Goal: Task Accomplishment & Management: Use online tool/utility

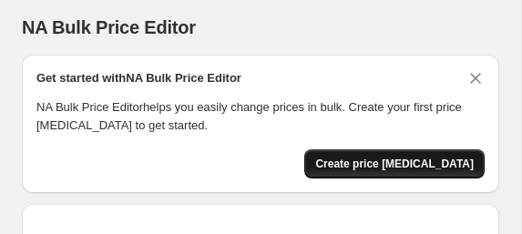
click at [381, 162] on span "Create price [MEDICAL_DATA]" at bounding box center [394, 164] width 158 height 15
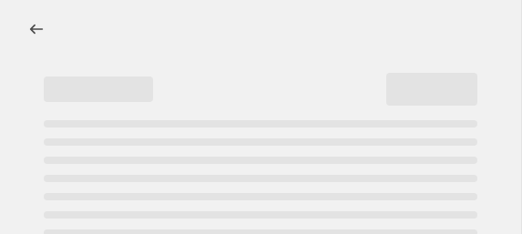
select select "percentage"
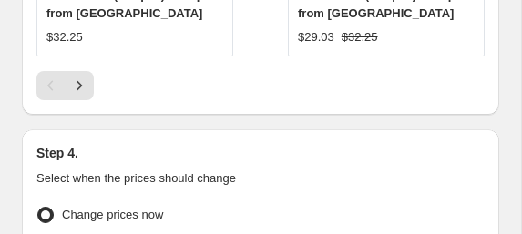
scroll to position [2429, 0]
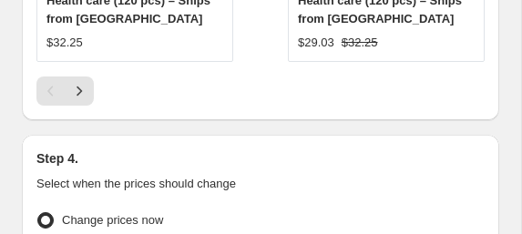
click at [44, 212] on span at bounding box center [45, 220] width 16 height 16
click at [38, 212] on input "Change prices now" at bounding box center [37, 212] width 1 height 1
radio input "true"
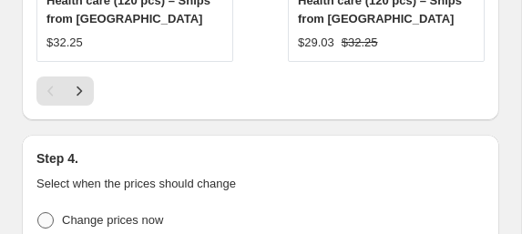
click at [49, 212] on span at bounding box center [45, 220] width 16 height 16
click at [38, 212] on input "Change prices now" at bounding box center [37, 212] width 1 height 1
radio input "true"
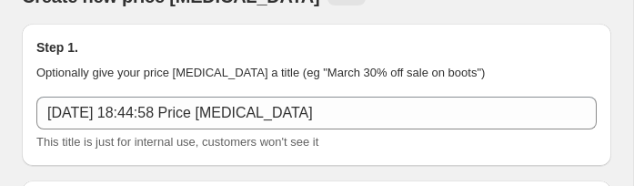
scroll to position [66, 0]
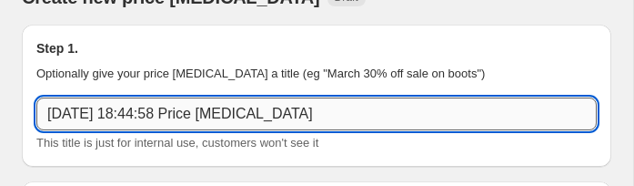
click at [97, 109] on input "[DATE] 18:44:58 Price [MEDICAL_DATA]" at bounding box center [316, 113] width 561 height 33
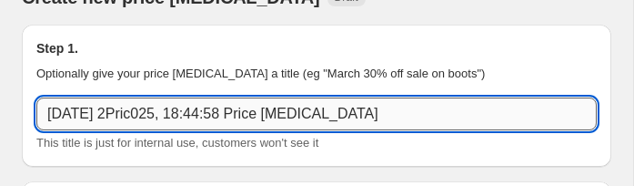
type input "[DATE] 2Price025, 18:44:58 Price [MEDICAL_DATA]"
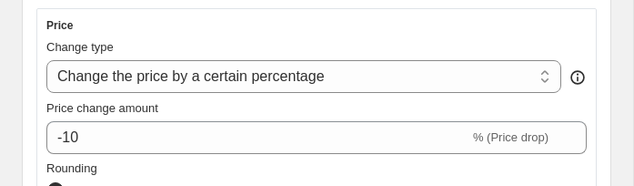
scroll to position [436, 0]
type input "Price Increase by 10%"
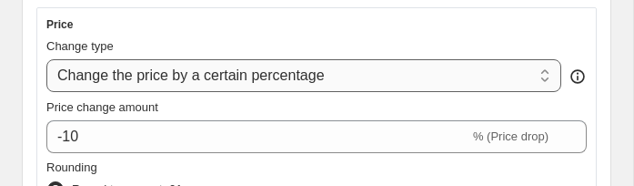
click at [220, 73] on select "Change the price to a certain amount Change the price by a certain amount Chang…" at bounding box center [303, 75] width 515 height 33
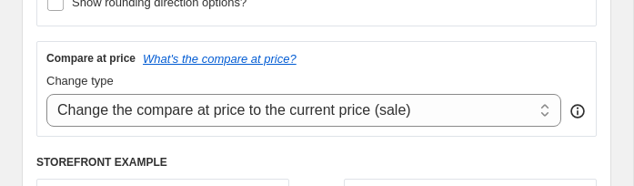
scroll to position [786, 0]
click at [138, 105] on select "Change the compare at price to the current price (sale) Change the compare at p…" at bounding box center [303, 110] width 515 height 33
select select "percentage"
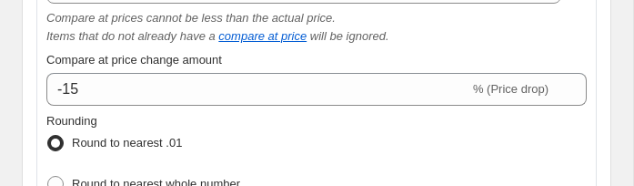
scroll to position [919, 0]
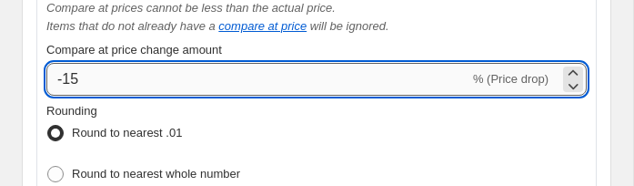
click at [120, 77] on input "-15" at bounding box center [257, 79] width 423 height 33
click at [69, 75] on input "-15" at bounding box center [257, 79] width 423 height 33
type input "5"
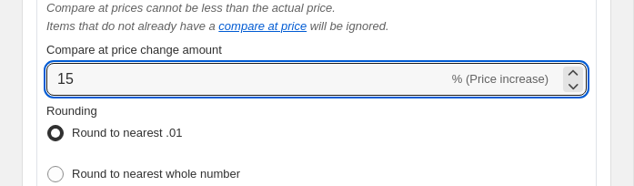
type input "15"
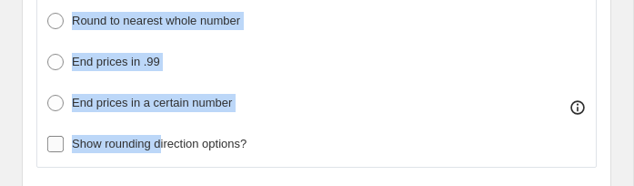
scroll to position [1080, 0]
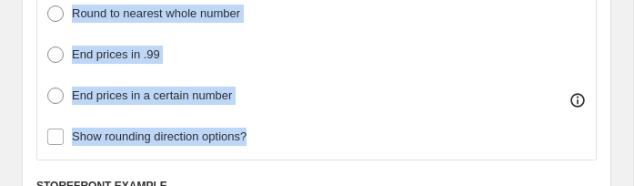
drag, startPoint x: 37, startPoint y: 76, endPoint x: 268, endPoint y: 130, distance: 236.5
copy div "Rounding Round to nearest .01 Round to nearest whole number End prices in .99 E…"
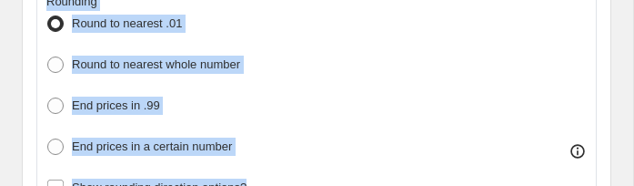
scroll to position [1032, 0]
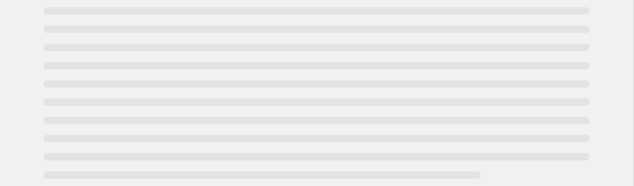
select select "percentage"
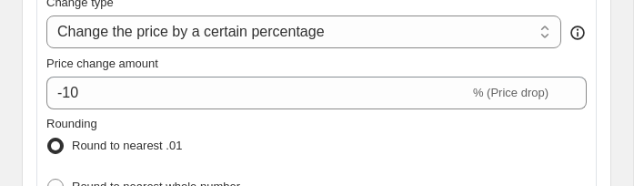
scroll to position [474, 0]
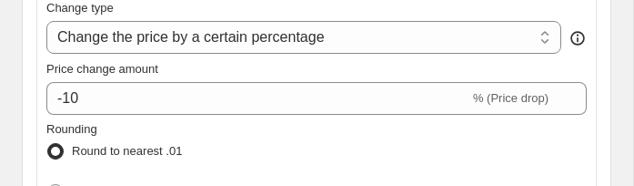
click at [95, 77] on div "Price change amount -10 % (Price drop)" at bounding box center [316, 87] width 541 height 55
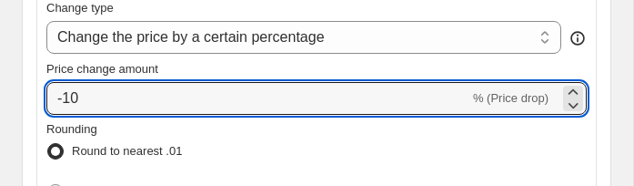
drag, startPoint x: 85, startPoint y: 82, endPoint x: 25, endPoint y: 83, distance: 59.2
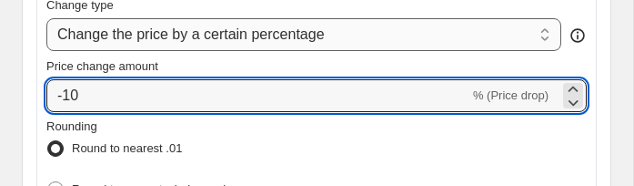
scroll to position [479, 0]
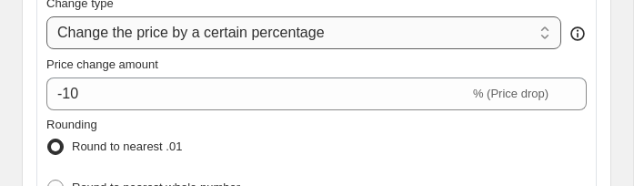
drag, startPoint x: 47, startPoint y: 26, endPoint x: 372, endPoint y: 26, distance: 325.0
click at [372, 26] on div "Price Change type Change the price to a certain amount Change the price by a ce…" at bounding box center [316, 149] width 561 height 370
click at [378, 26] on select "Change the price to a certain amount Change the price by a certain amount Chang…" at bounding box center [303, 32] width 515 height 33
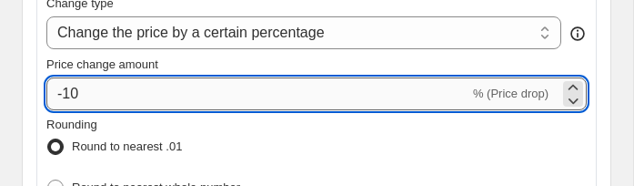
click at [54, 84] on input "-10" at bounding box center [257, 93] width 423 height 33
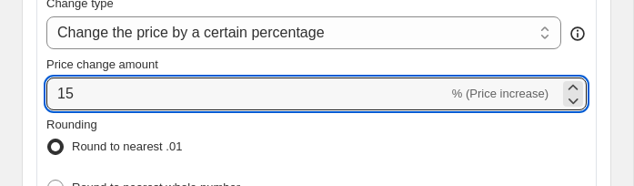
type input "15"
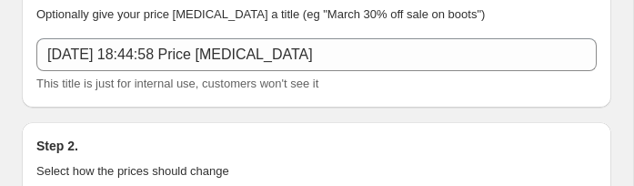
scroll to position [121, 0]
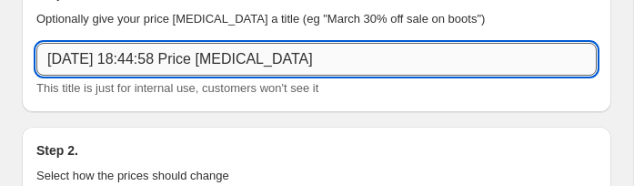
click at [76, 58] on input "[DATE] 18:44:58 Price [MEDICAL_DATA]" at bounding box center [316, 59] width 561 height 33
click at [75, 58] on input "[DATE] 18:44:58 Price [MEDICAL_DATA]" at bounding box center [316, 59] width 561 height 33
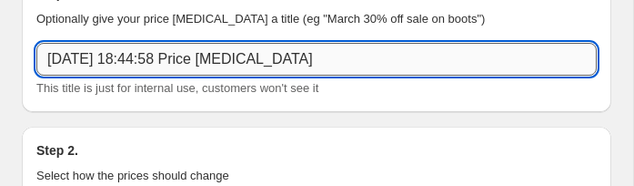
click at [75, 59] on input "[DATE] 18:44:58 Price [MEDICAL_DATA]" at bounding box center [316, 59] width 561 height 33
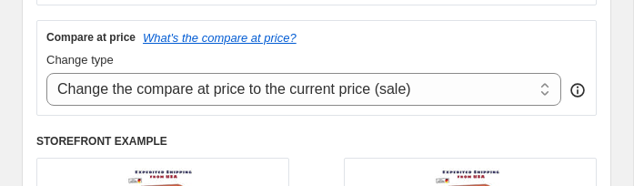
scroll to position [809, 0]
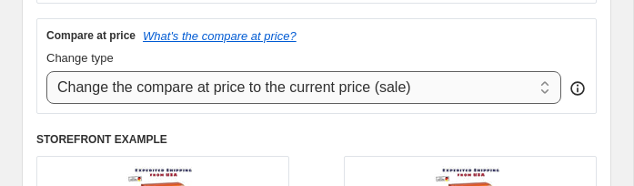
type input "Price increase by 10 percent"
click at [198, 77] on select "Change the compare at price to the current price (sale) Change the compare at p…" at bounding box center [303, 87] width 515 height 33
select select "percentage"
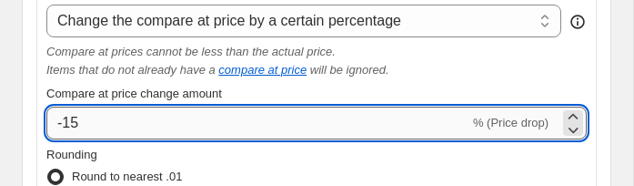
click at [82, 113] on input "-15" at bounding box center [257, 123] width 423 height 33
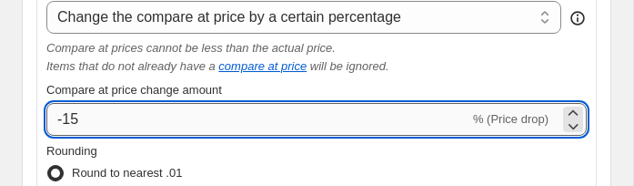
scroll to position [879, 0]
click at [71, 117] on input "-14" at bounding box center [257, 119] width 423 height 33
type input "4"
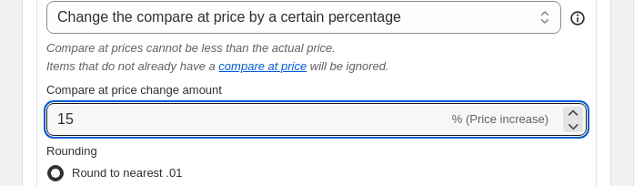
type input "15"
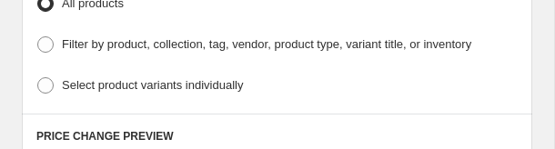
scroll to position [1689, 0]
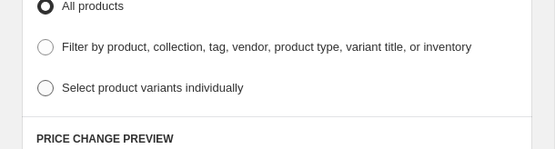
click at [40, 80] on span at bounding box center [45, 88] width 16 height 16
click at [38, 80] on input "Select product variants individually" at bounding box center [37, 80] width 1 height 1
radio input "true"
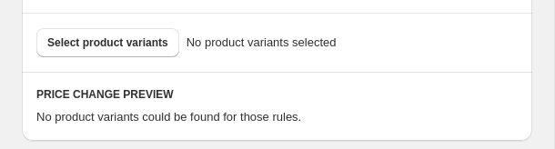
scroll to position [1794, 0]
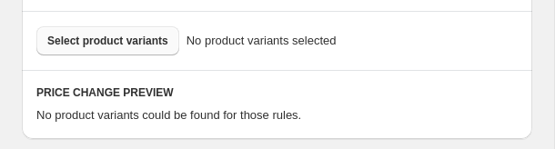
click at [81, 34] on span "Select product variants" at bounding box center [107, 41] width 121 height 15
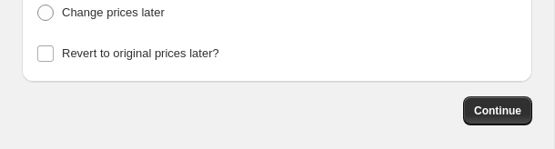
scroll to position [2312, 0]
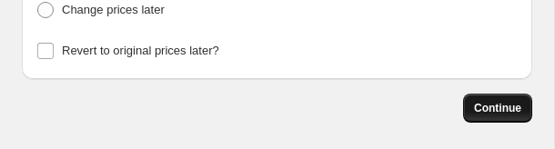
click at [483, 101] on span "Continue" at bounding box center [497, 108] width 47 height 15
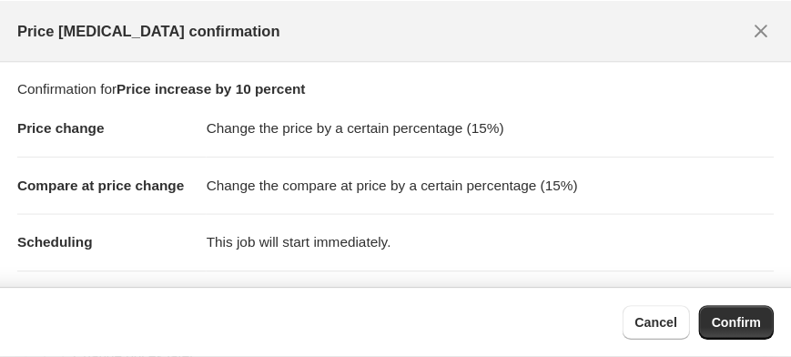
scroll to position [1759, 0]
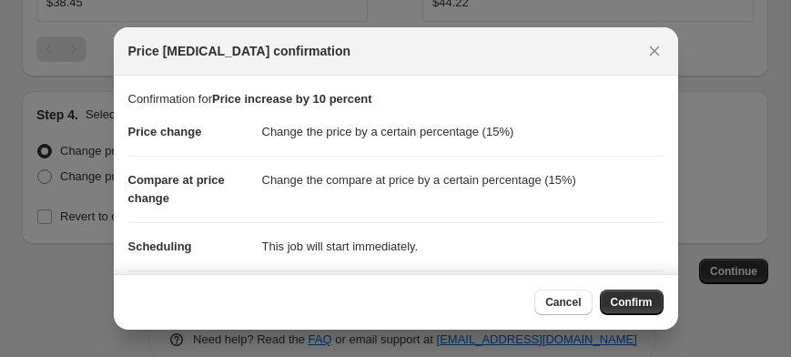
click at [521, 233] on button "Confirm" at bounding box center [632, 301] width 64 height 25
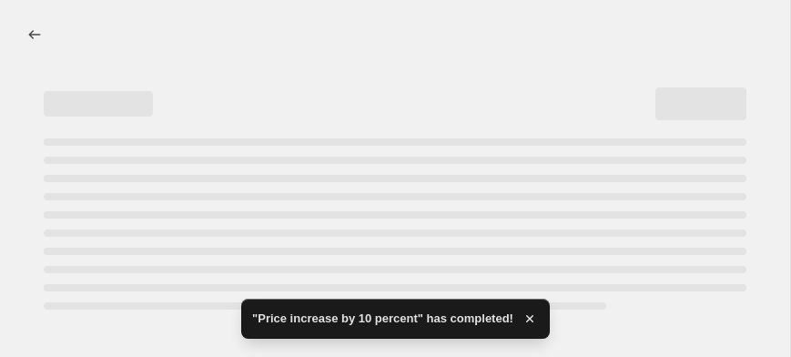
select select "percentage"
